Goal: Complete application form

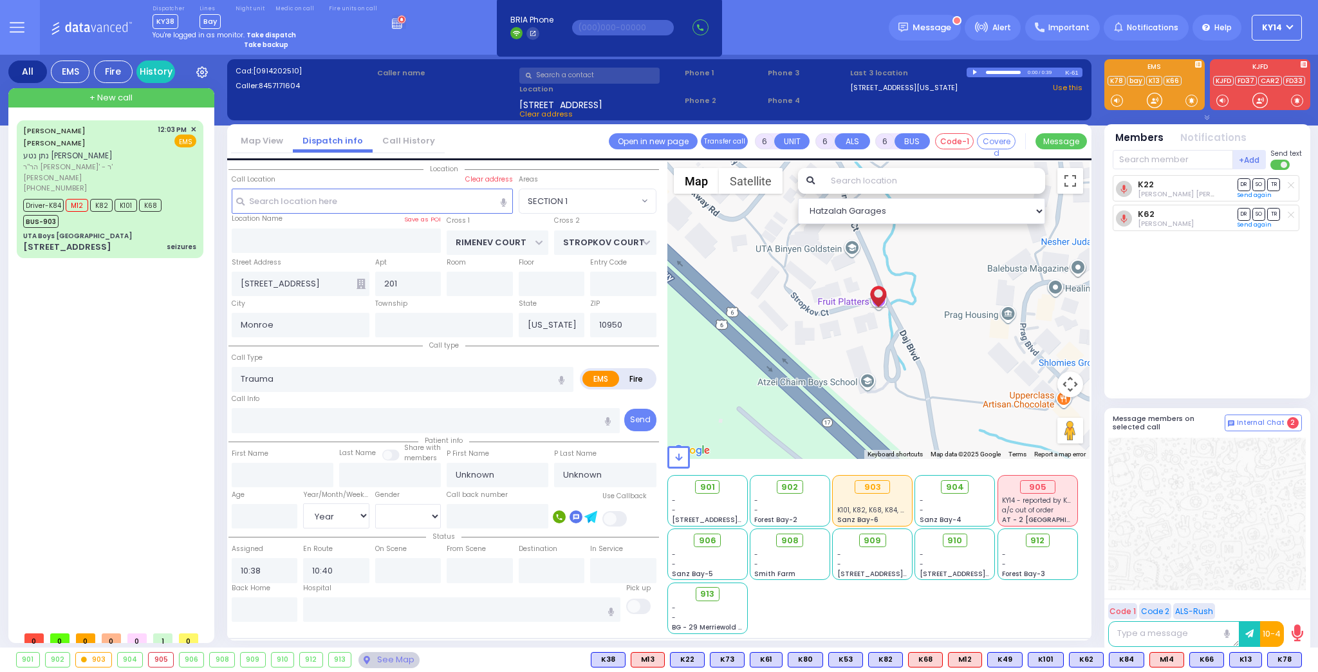
select select "SECTION 1"
select select "Year"
type input "\ 0"
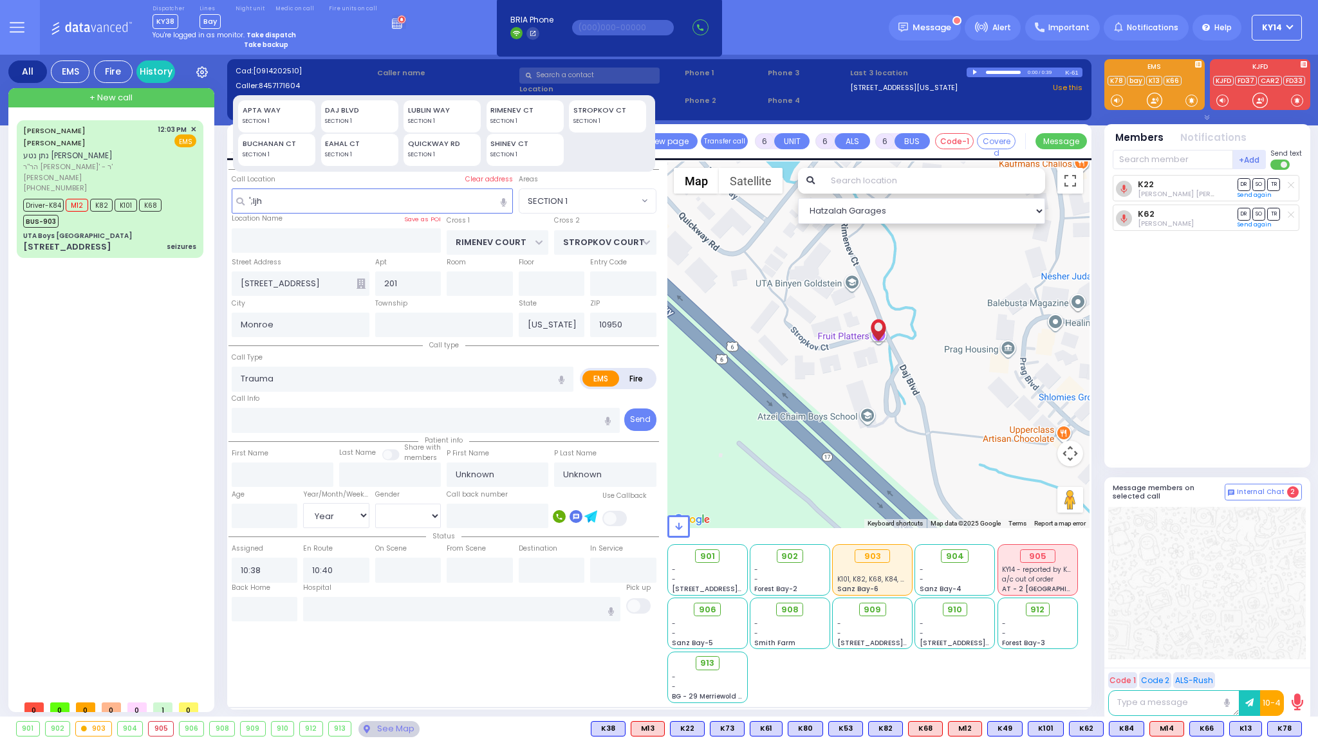
type input "';ljhx"
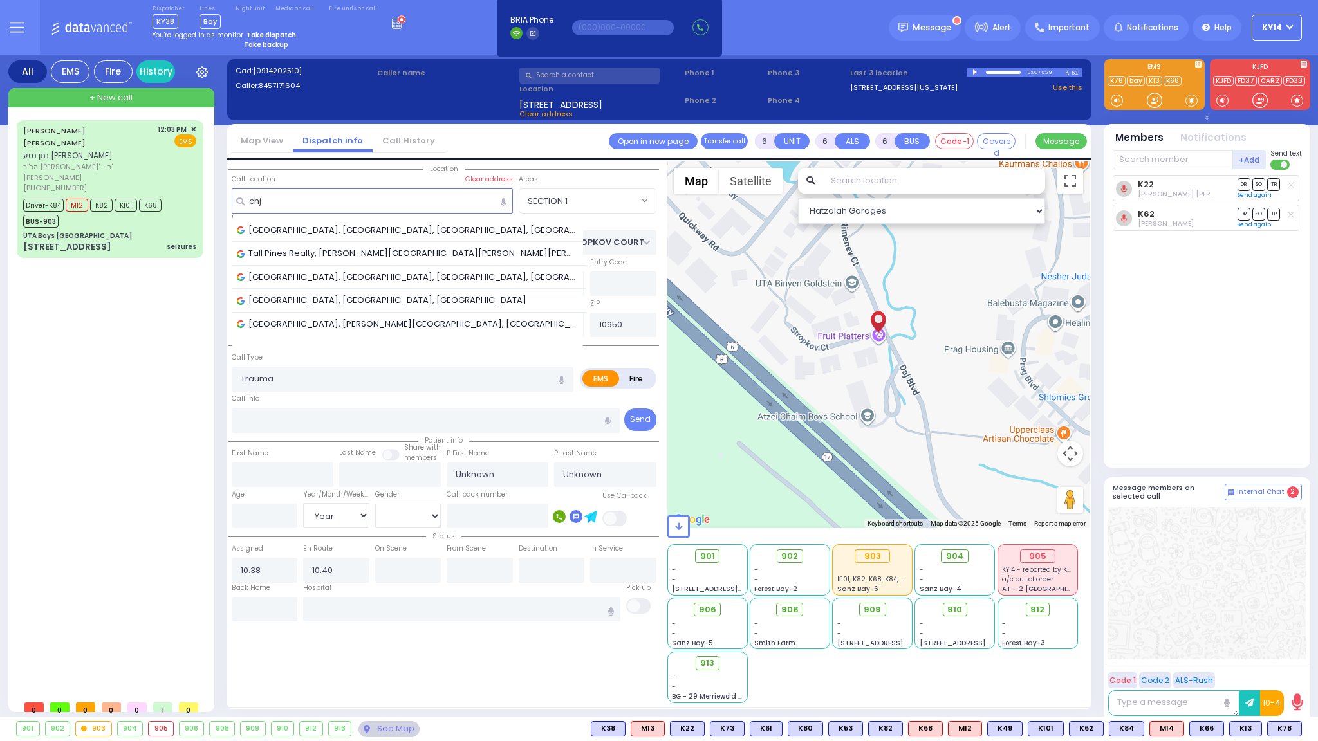
type input "chj"
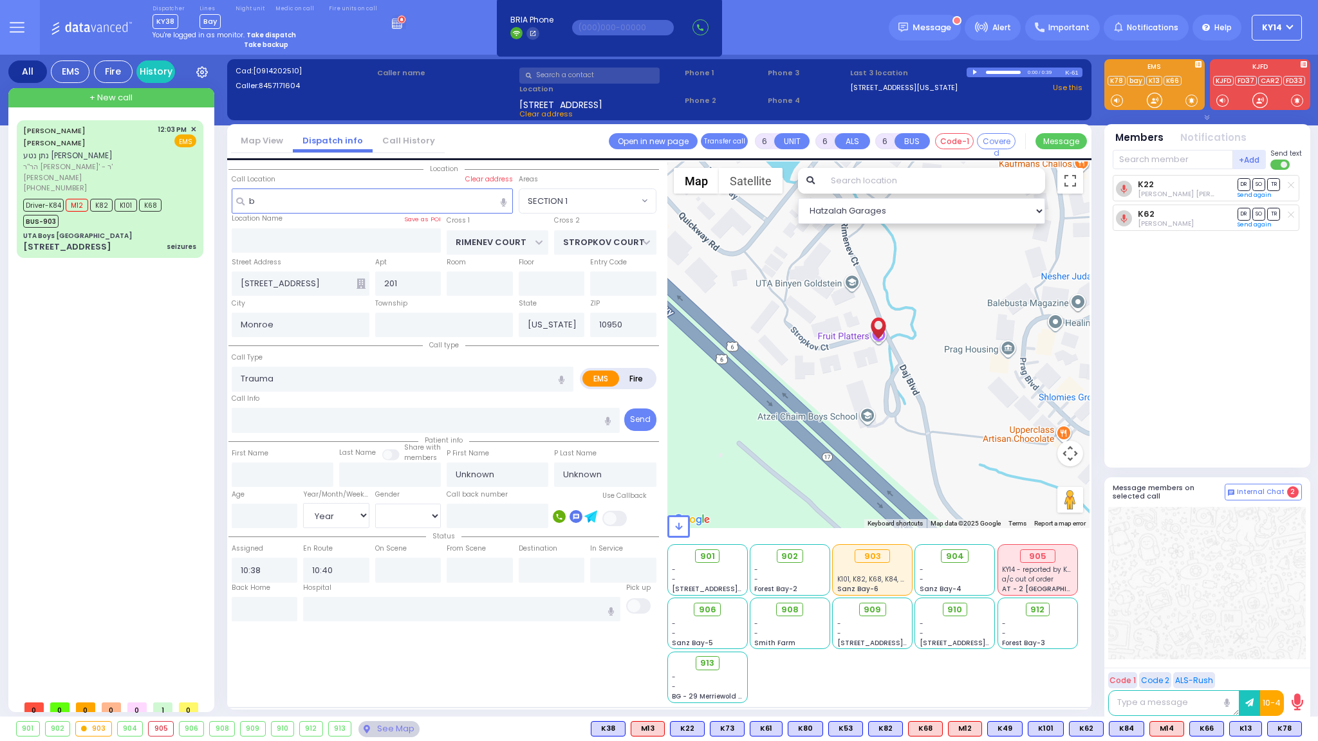
type input "bv"
